Goal: Information Seeking & Learning: Compare options

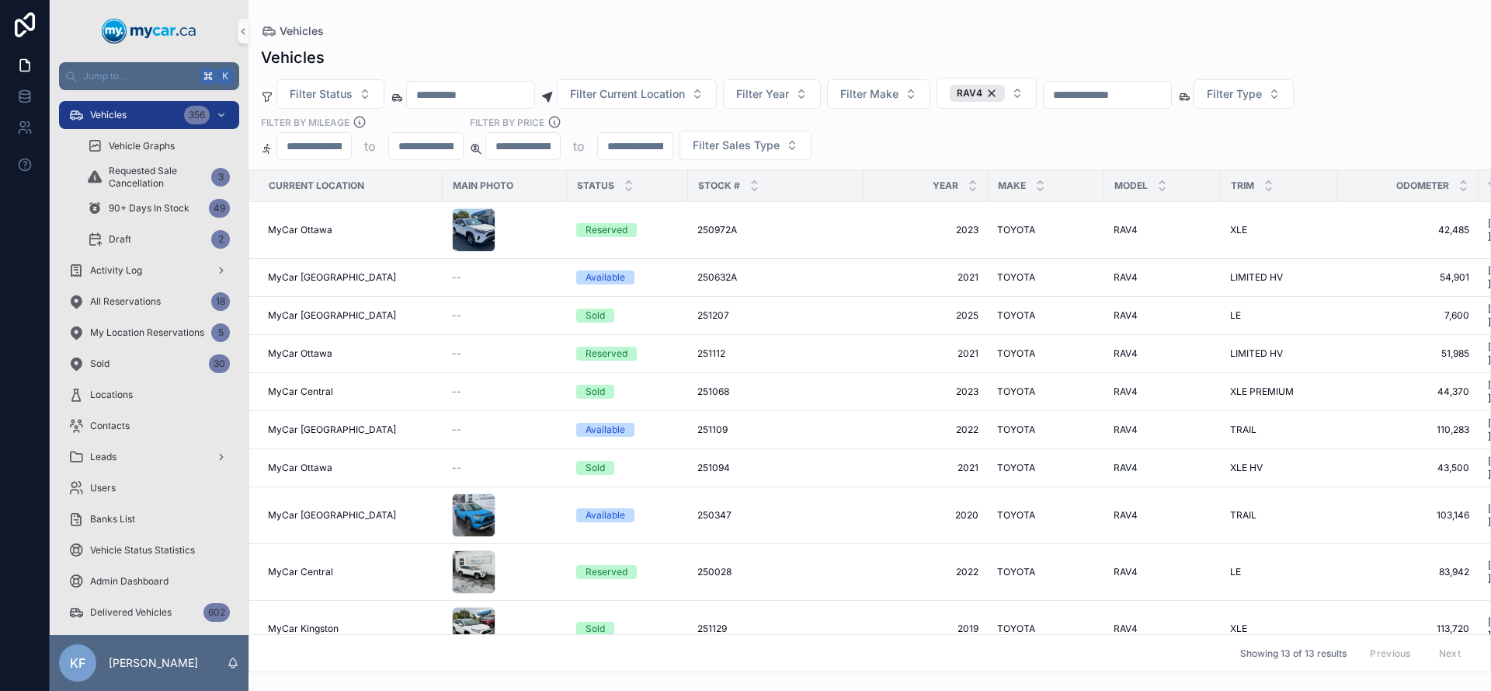
click at [1005, 93] on div "RAV4" at bounding box center [977, 93] width 55 height 17
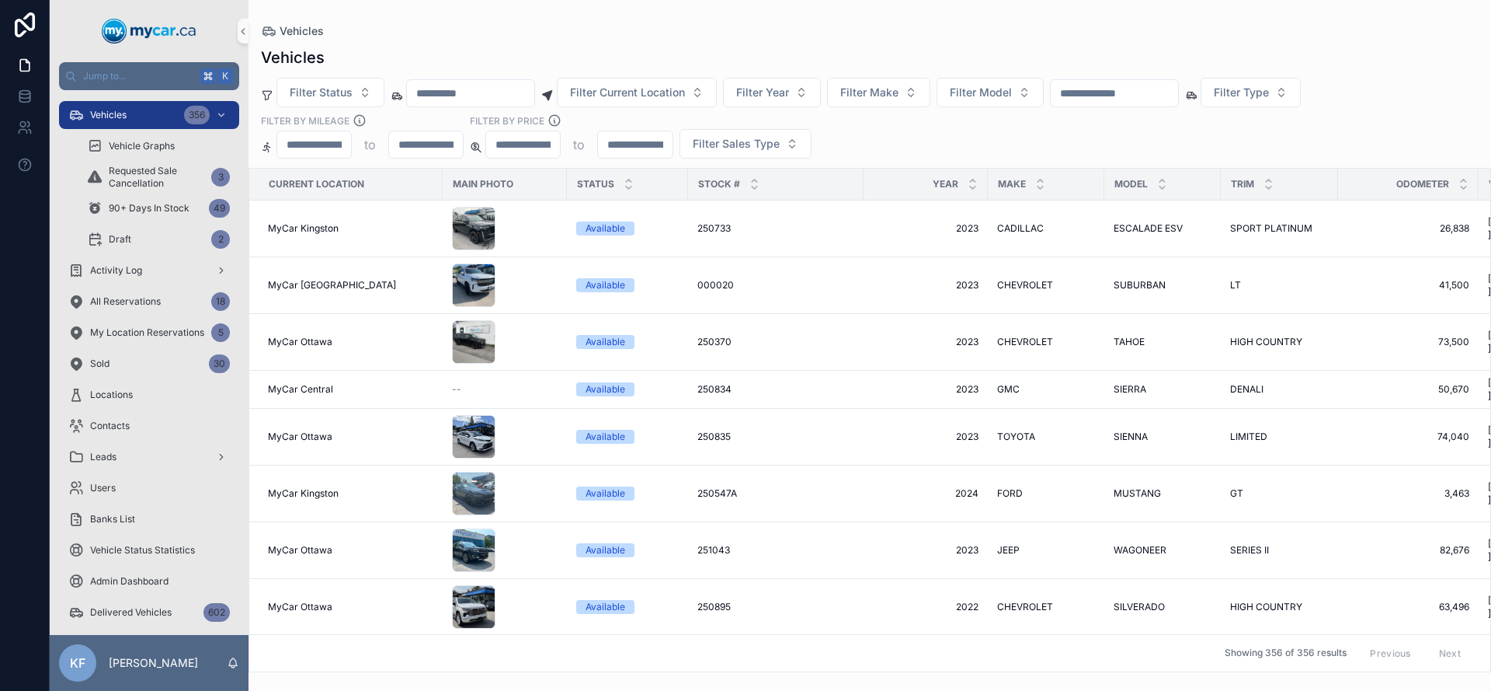
click at [1134, 96] on input "scrollable content" at bounding box center [1114, 93] width 127 height 22
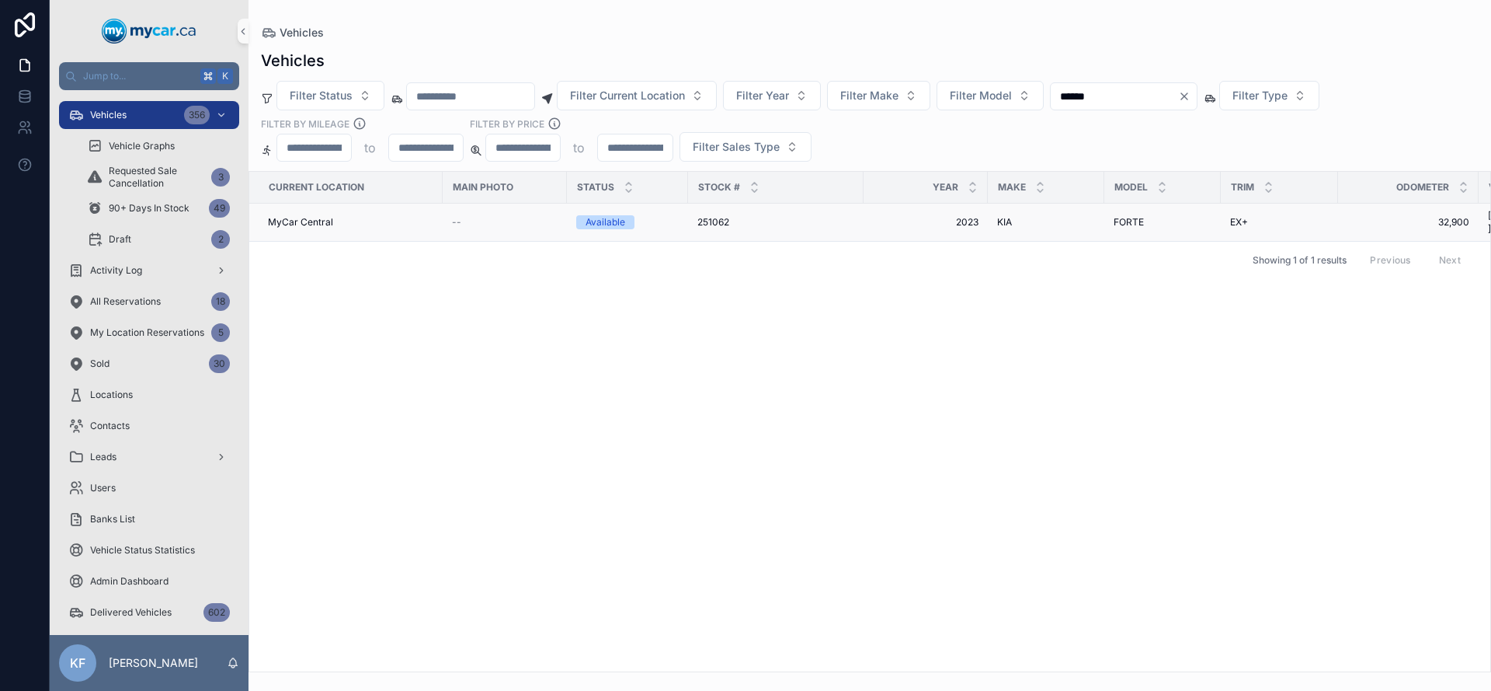
type input "******"
click at [520, 216] on div "--" at bounding box center [505, 222] width 106 height 12
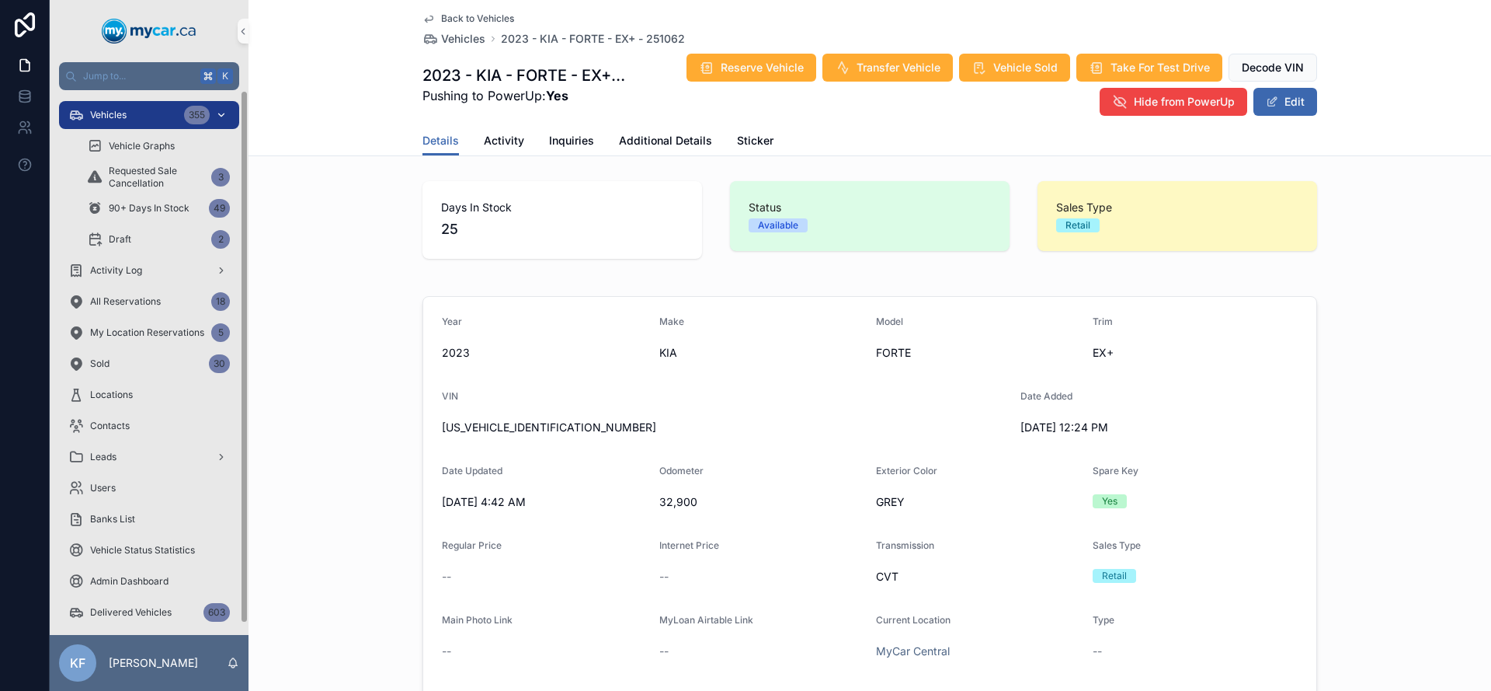
click at [128, 112] on div "Vehicles 355" at bounding box center [149, 115] width 162 height 25
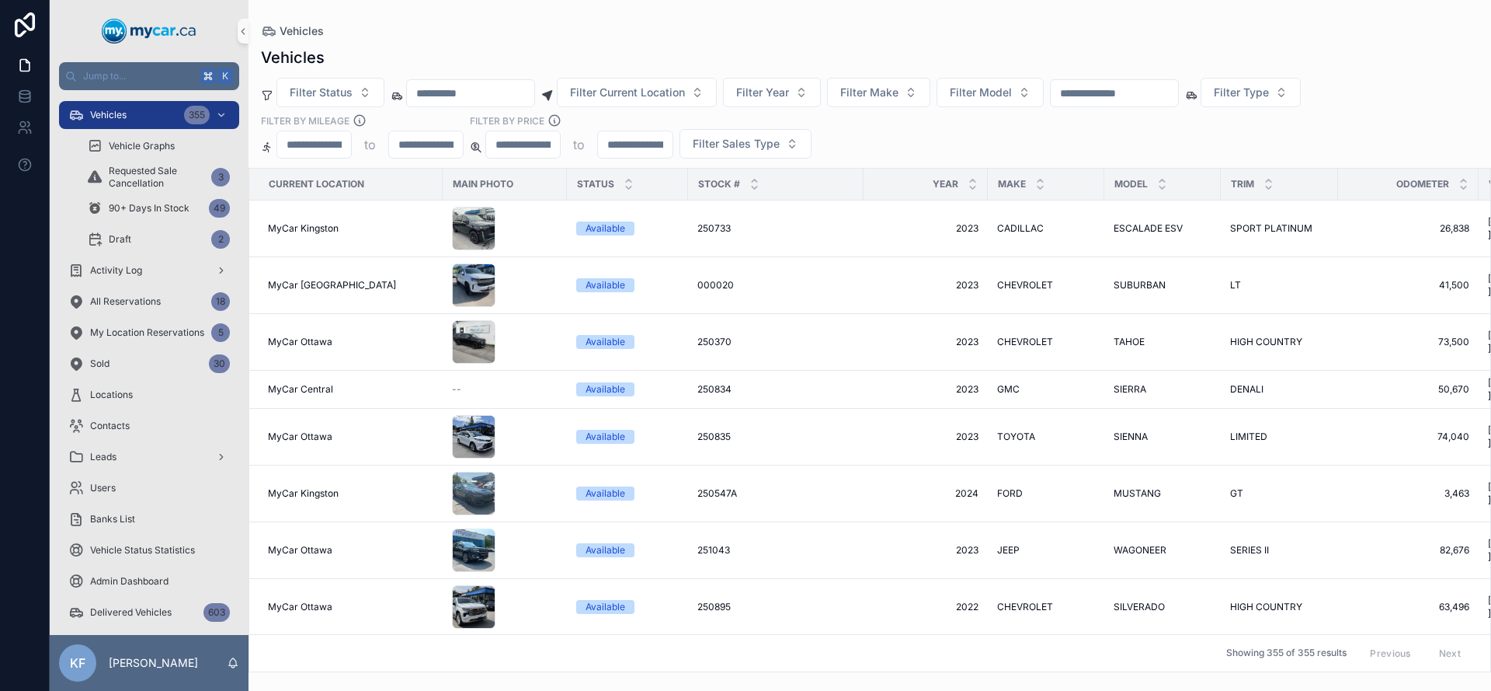
click at [336, 142] on input "scrollable content" at bounding box center [314, 145] width 74 height 22
click at [1100, 83] on div "scrollable content" at bounding box center [1114, 93] width 129 height 28
click at [1101, 93] on input "scrollable content" at bounding box center [1114, 93] width 127 height 22
type input "******"
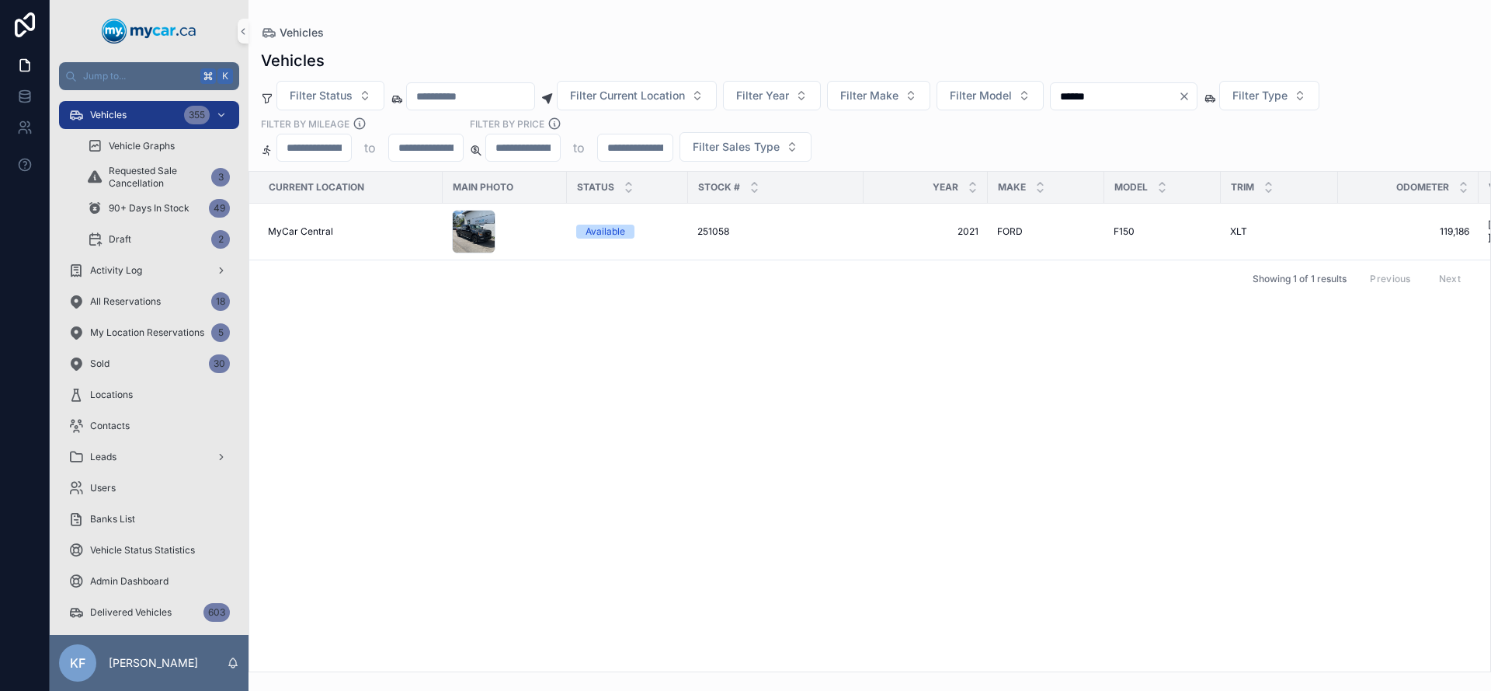
click at [948, 141] on div "Filter Status Filter Current Location Filter Year Filter Make Filter Model ****…" at bounding box center [870, 121] width 1243 height 81
click at [591, 234] on div "Available" at bounding box center [606, 231] width 40 height 14
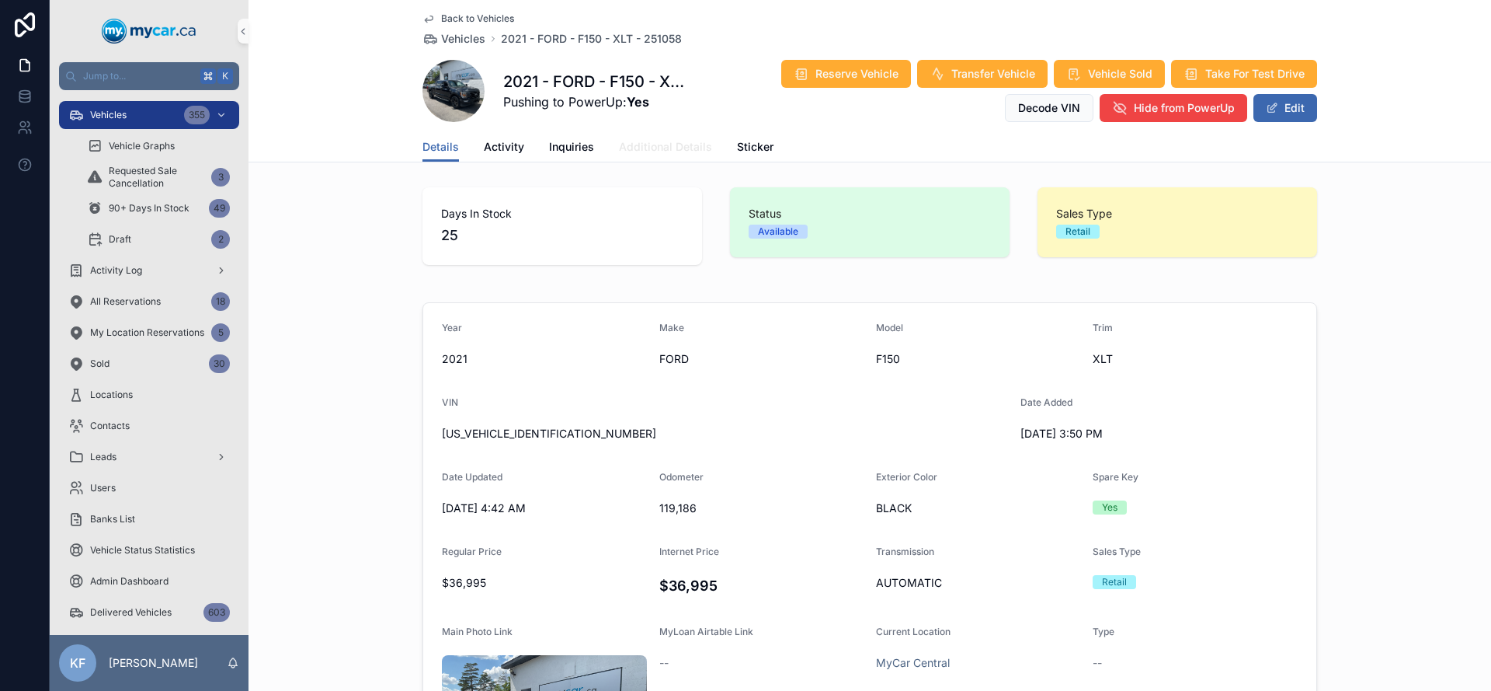
click at [684, 161] on link "Additional Details" at bounding box center [665, 148] width 93 height 31
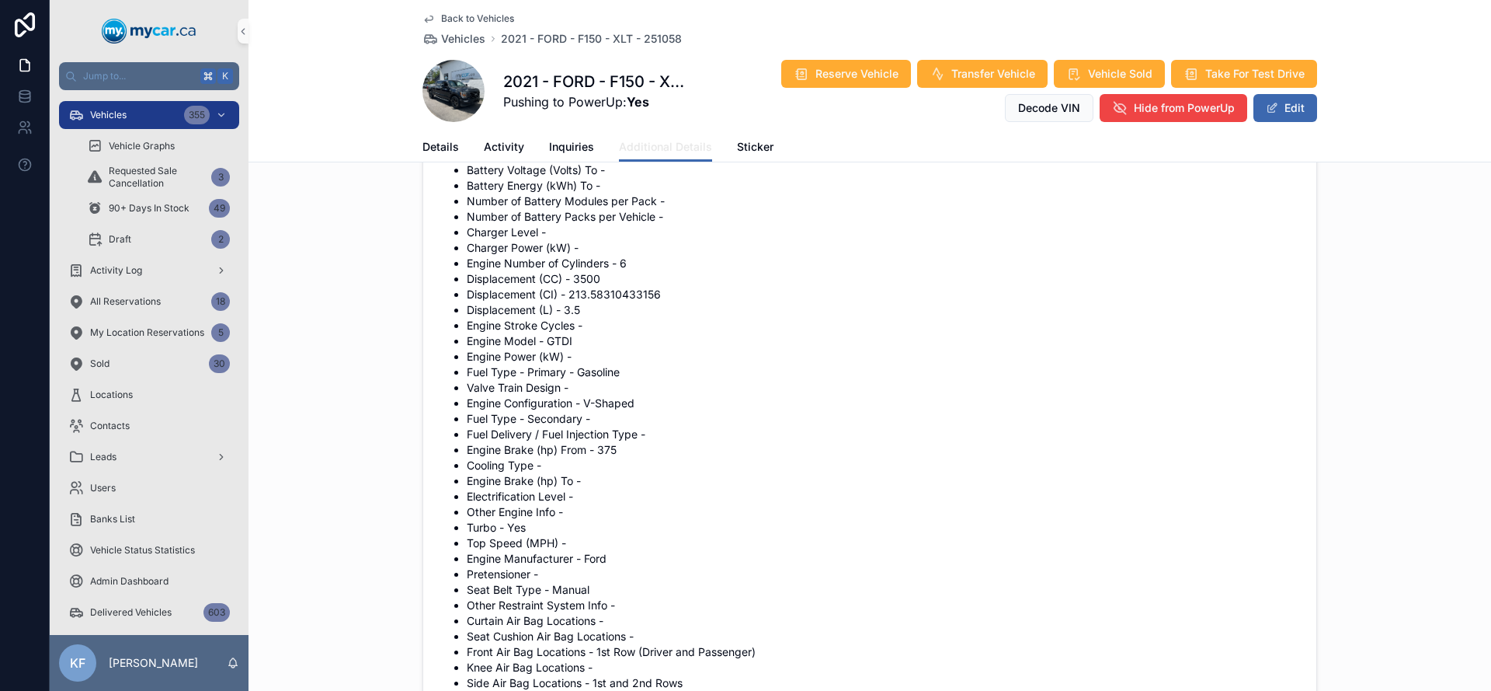
scroll to position [2945, 0]
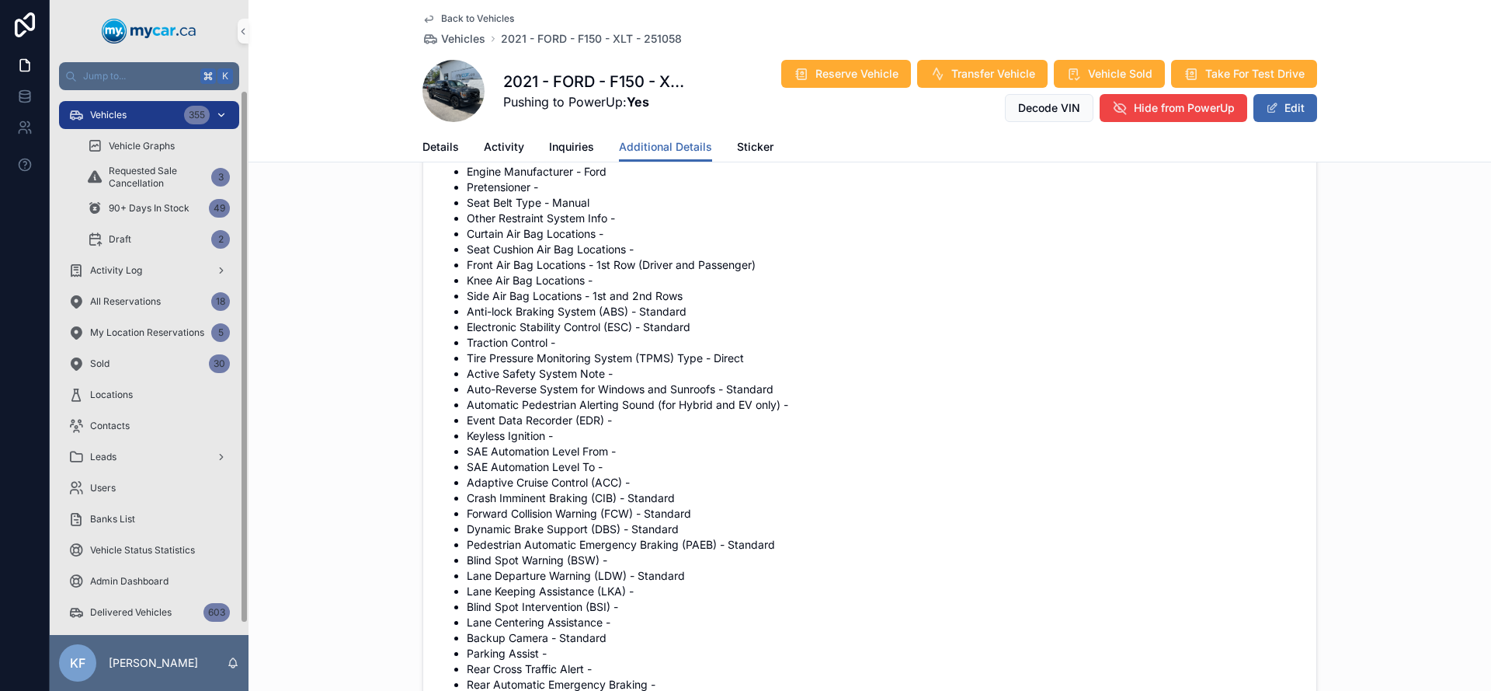
click at [176, 112] on div "Vehicles 355" at bounding box center [149, 115] width 162 height 25
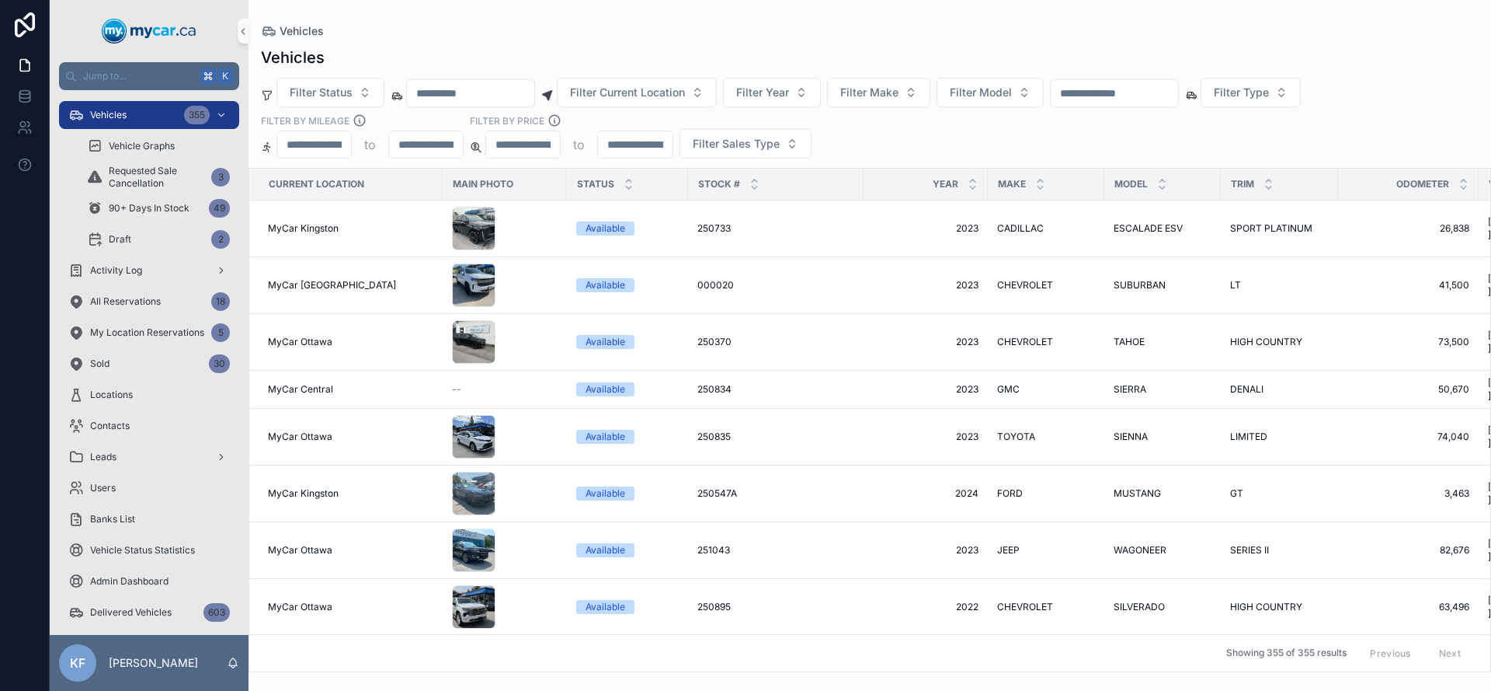
click at [1130, 95] on input "scrollable content" at bounding box center [1114, 93] width 127 height 22
click at [1009, 94] on span "Filter Model" at bounding box center [981, 93] width 62 height 16
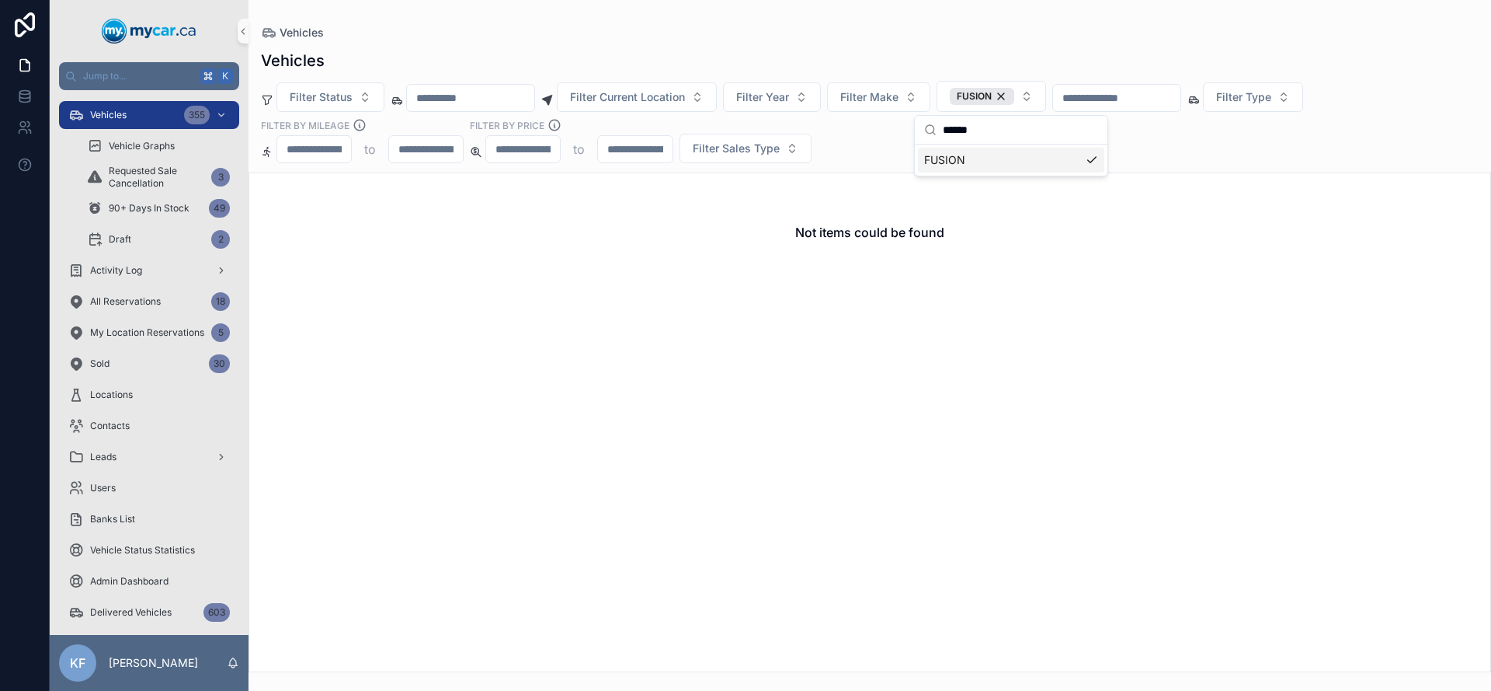
type input "******"
click at [995, 148] on div "FUSION" at bounding box center [1011, 160] width 186 height 25
click at [991, 158] on div "FUSION" at bounding box center [1011, 160] width 186 height 25
click at [1014, 102] on div "FUSION" at bounding box center [982, 96] width 64 height 17
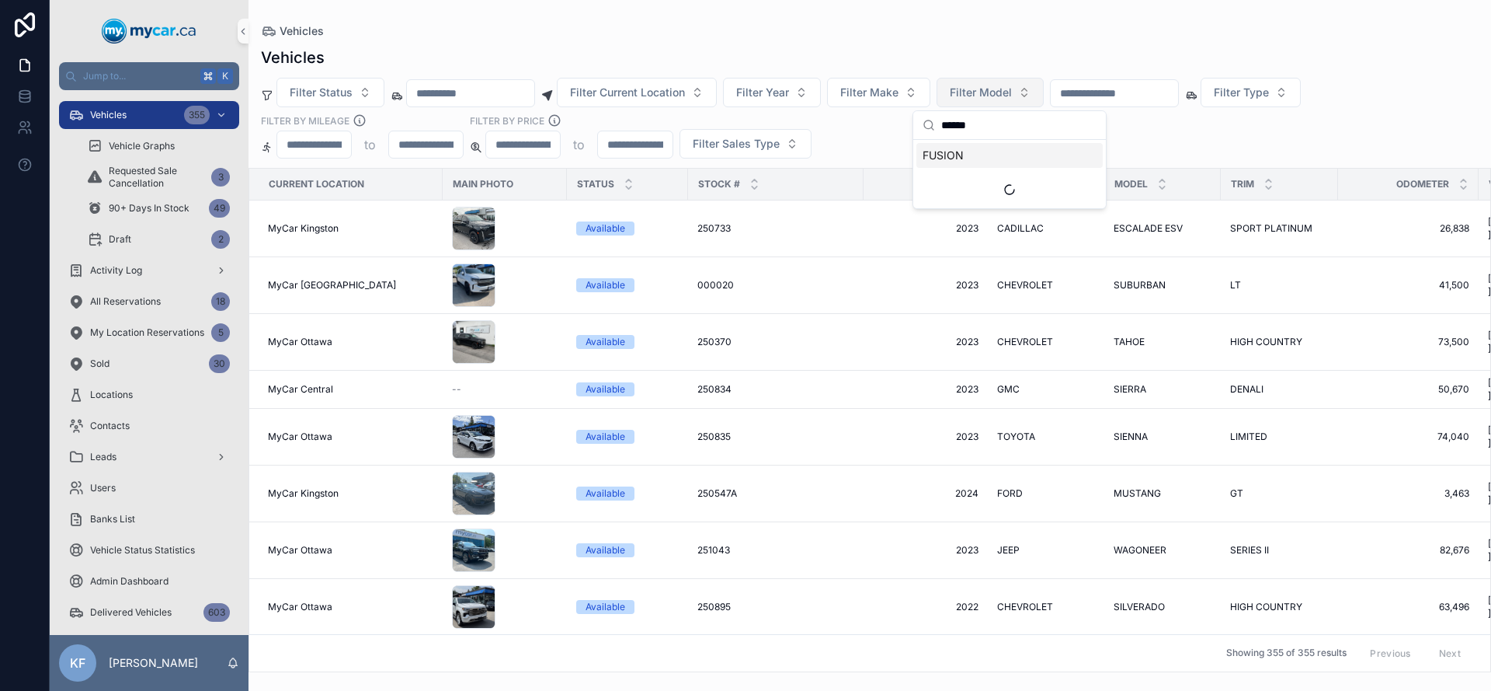
click at [891, 4] on div "Vehicles Vehicles Filter Status Filter Current Location Filter Year Filter Make…" at bounding box center [870, 336] width 1243 height 672
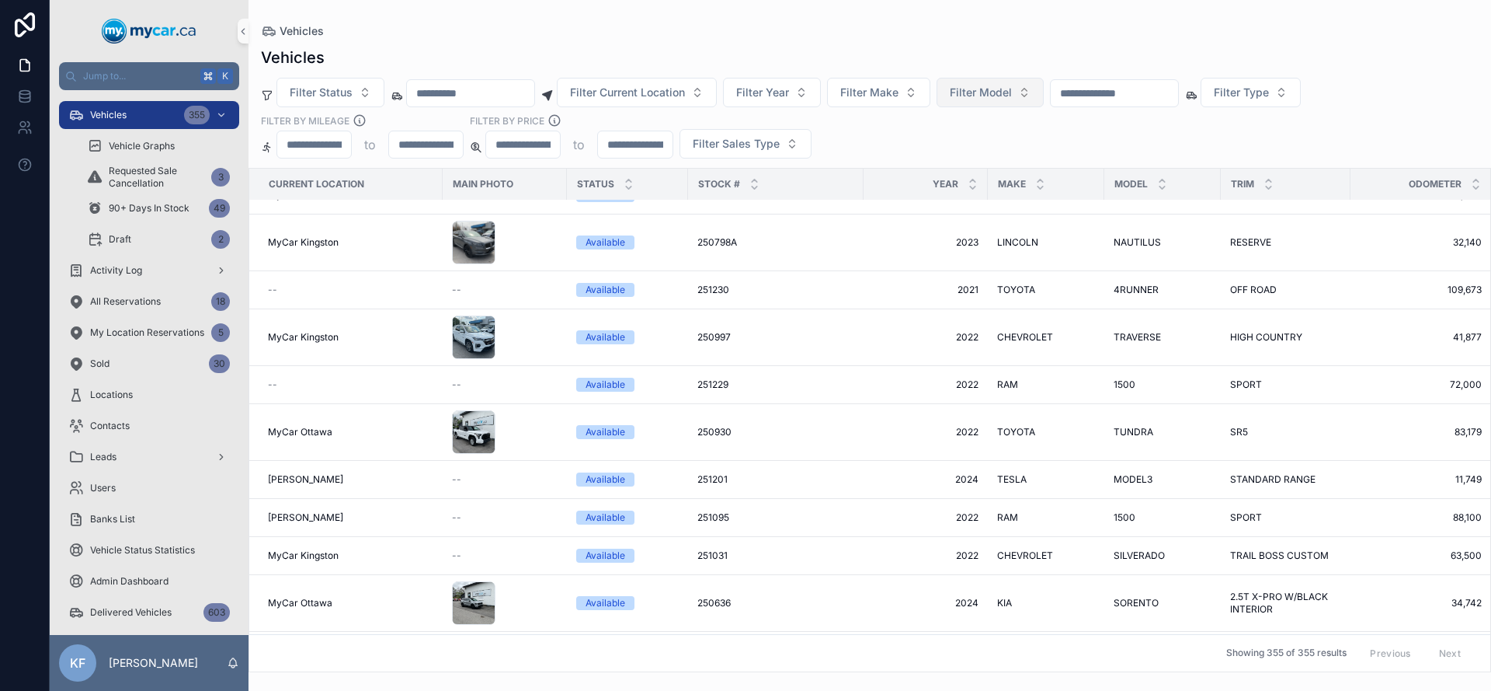
scroll to position [611, 0]
click at [1114, 101] on input "scrollable content" at bounding box center [1114, 93] width 127 height 22
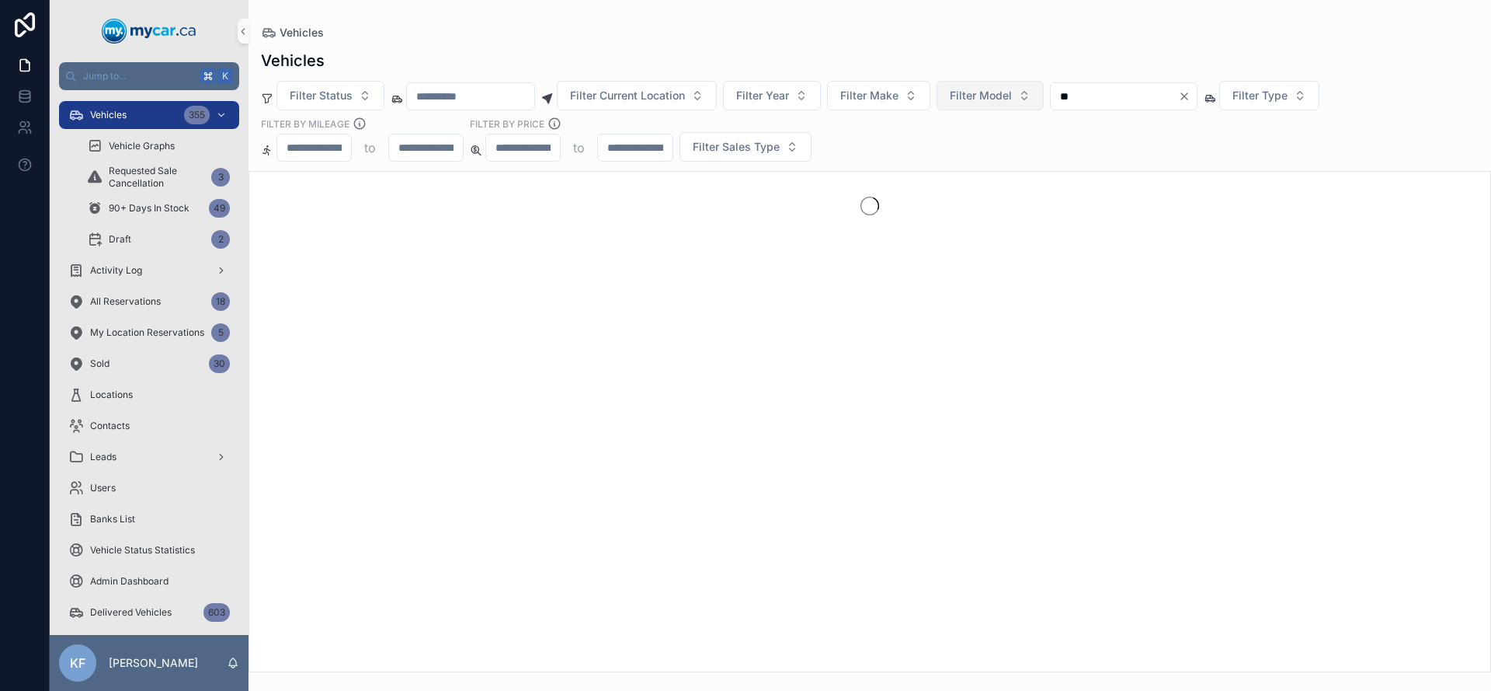
type input "**"
click at [1188, 97] on icon "Clear" at bounding box center [1184, 96] width 6 height 6
drag, startPoint x: 1032, startPoint y: 142, endPoint x: 1035, endPoint y: 126, distance: 16.5
click at [1032, 142] on div "Filter Status Filter Current Location Filter Year Filter Make Filter Model Filt…" at bounding box center [870, 121] width 1243 height 81
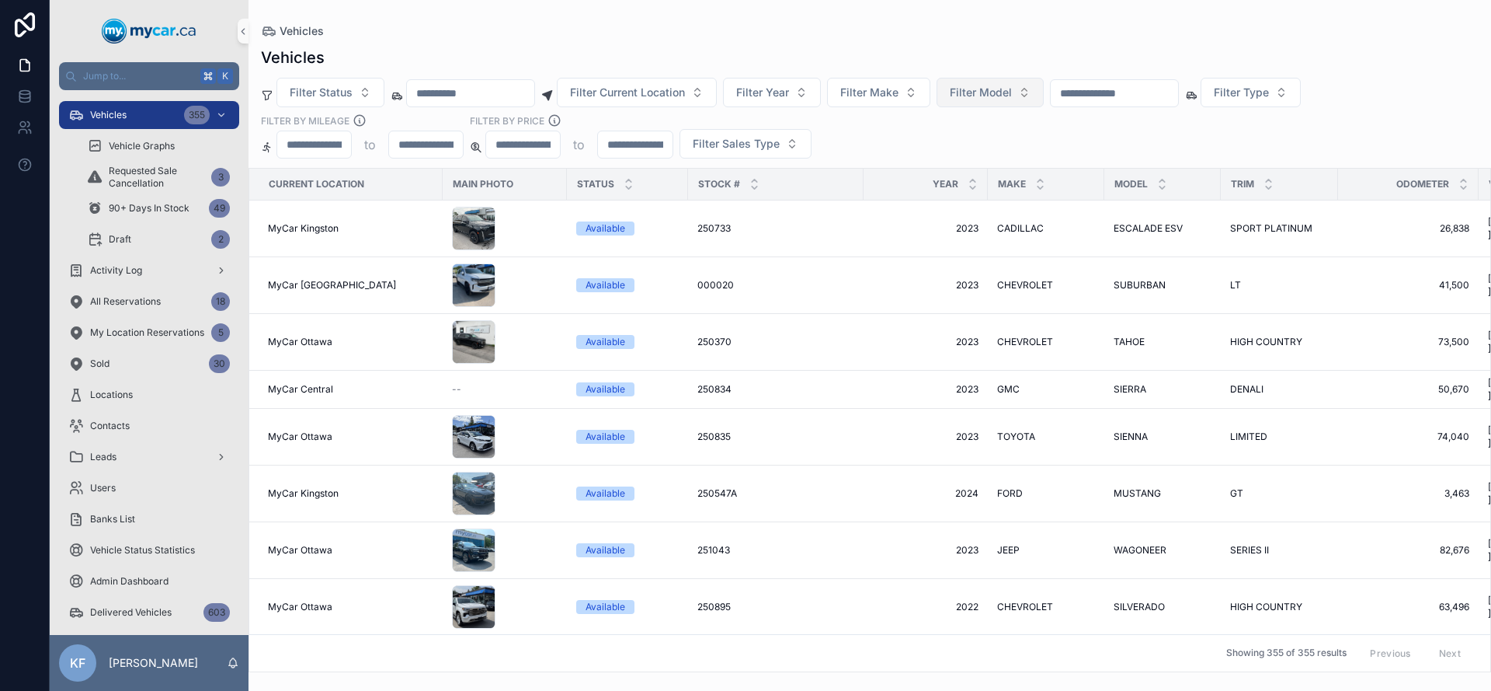
click at [1132, 96] on input "scrollable content" at bounding box center [1114, 93] width 127 height 22
type input "******"
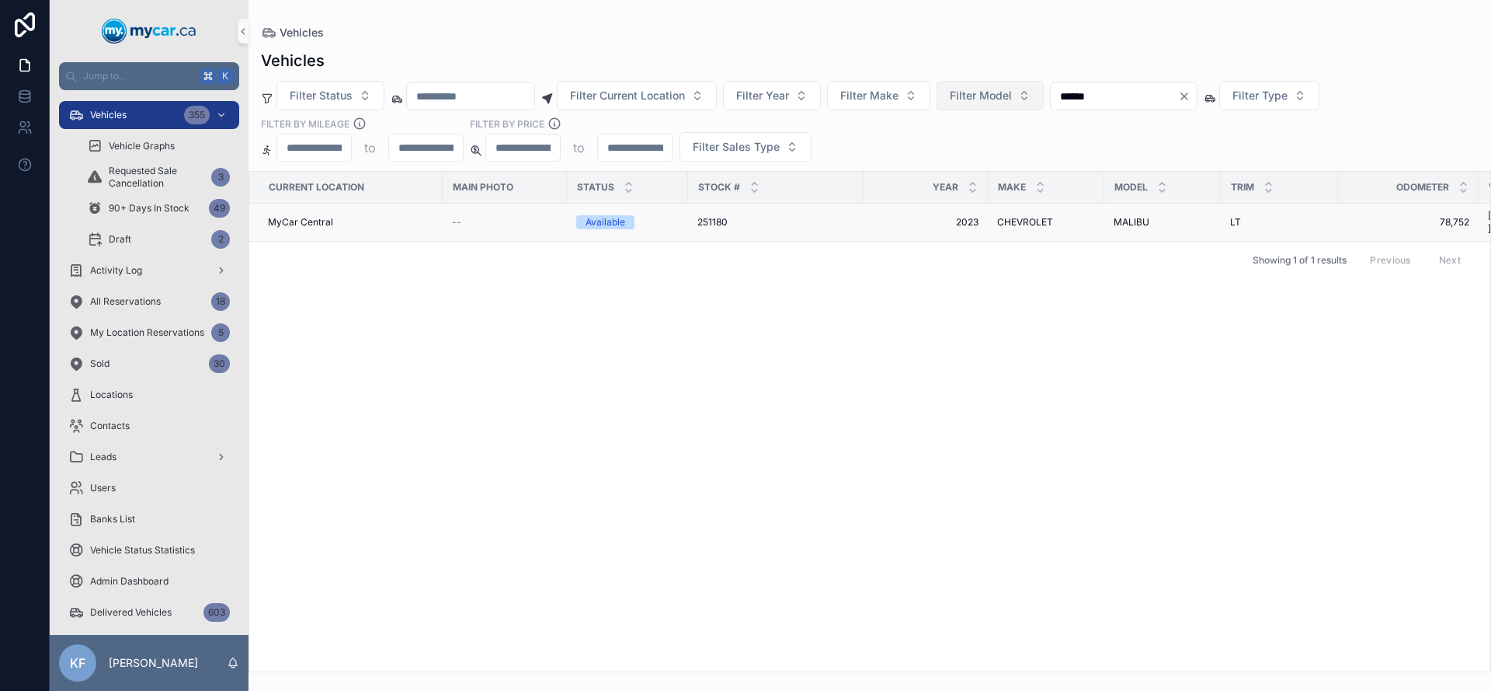
click at [603, 217] on div "Available" at bounding box center [606, 222] width 40 height 14
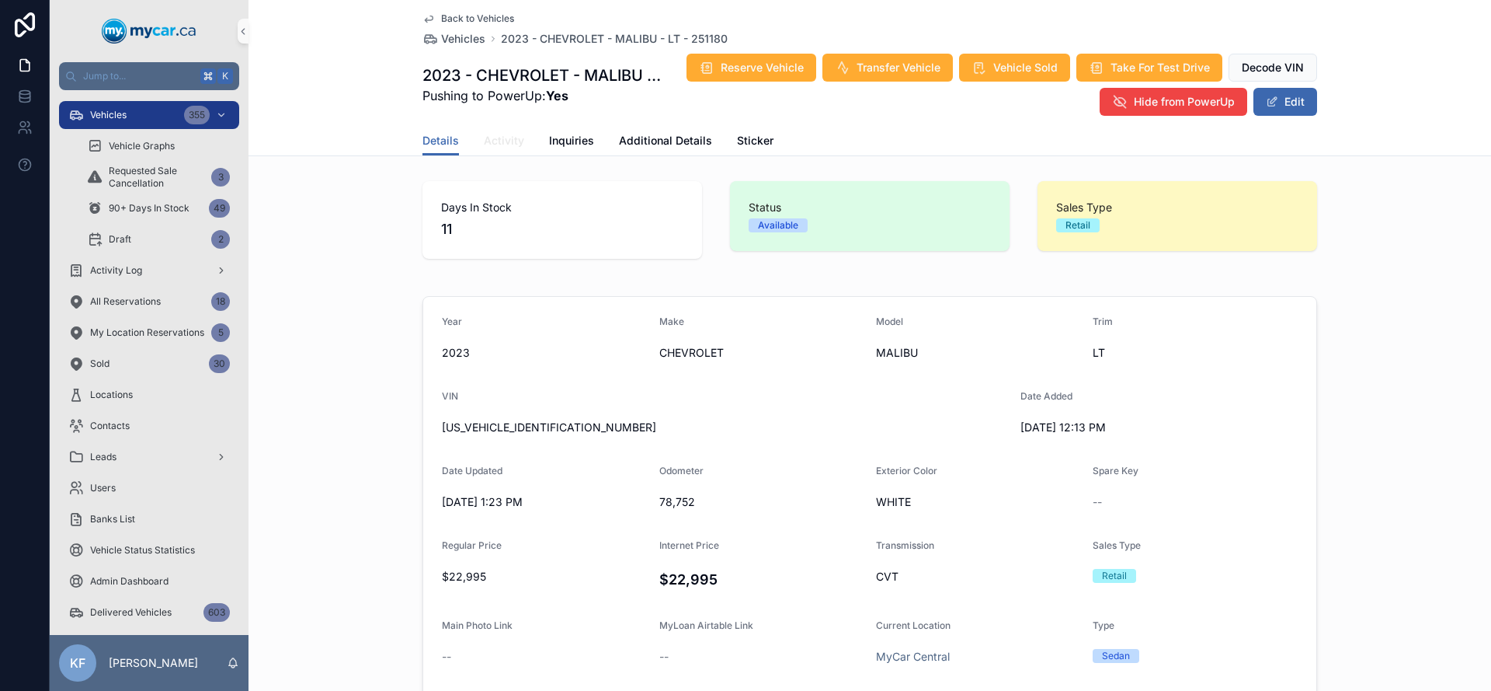
click at [496, 148] on span "Activity" at bounding box center [504, 141] width 40 height 16
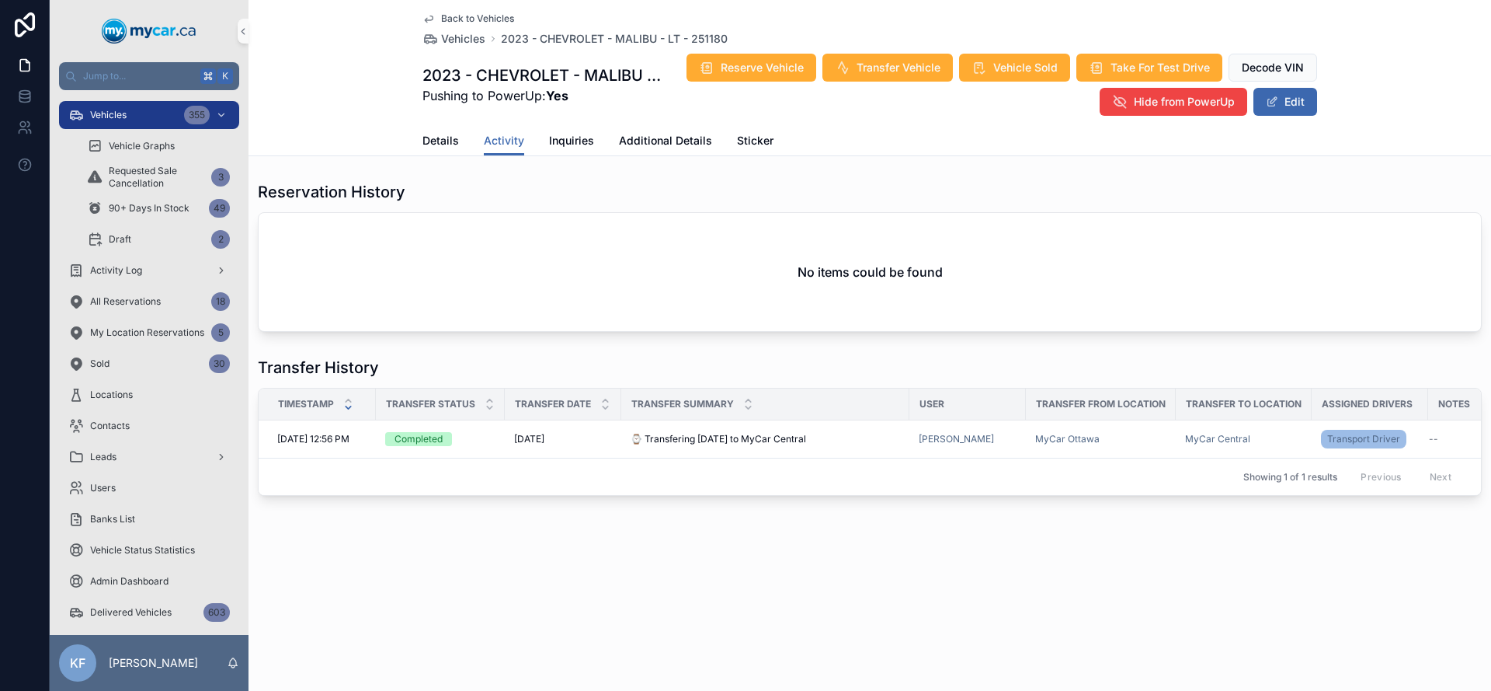
drag, startPoint x: 649, startPoint y: 489, endPoint x: 691, endPoint y: 492, distance: 42.8
click at [691, 492] on div "Showing 1 of 1 results Previous Next" at bounding box center [870, 476] width 1223 height 37
click at [680, 486] on div "Showing 1 of 1 results Previous Next" at bounding box center [870, 476] width 1223 height 37
click at [464, 149] on div "Details Activity Inquiries Additional Details Sticker" at bounding box center [870, 141] width 895 height 30
click at [436, 144] on span "Details" at bounding box center [441, 141] width 37 height 16
